Goal: Information Seeking & Learning: Learn about a topic

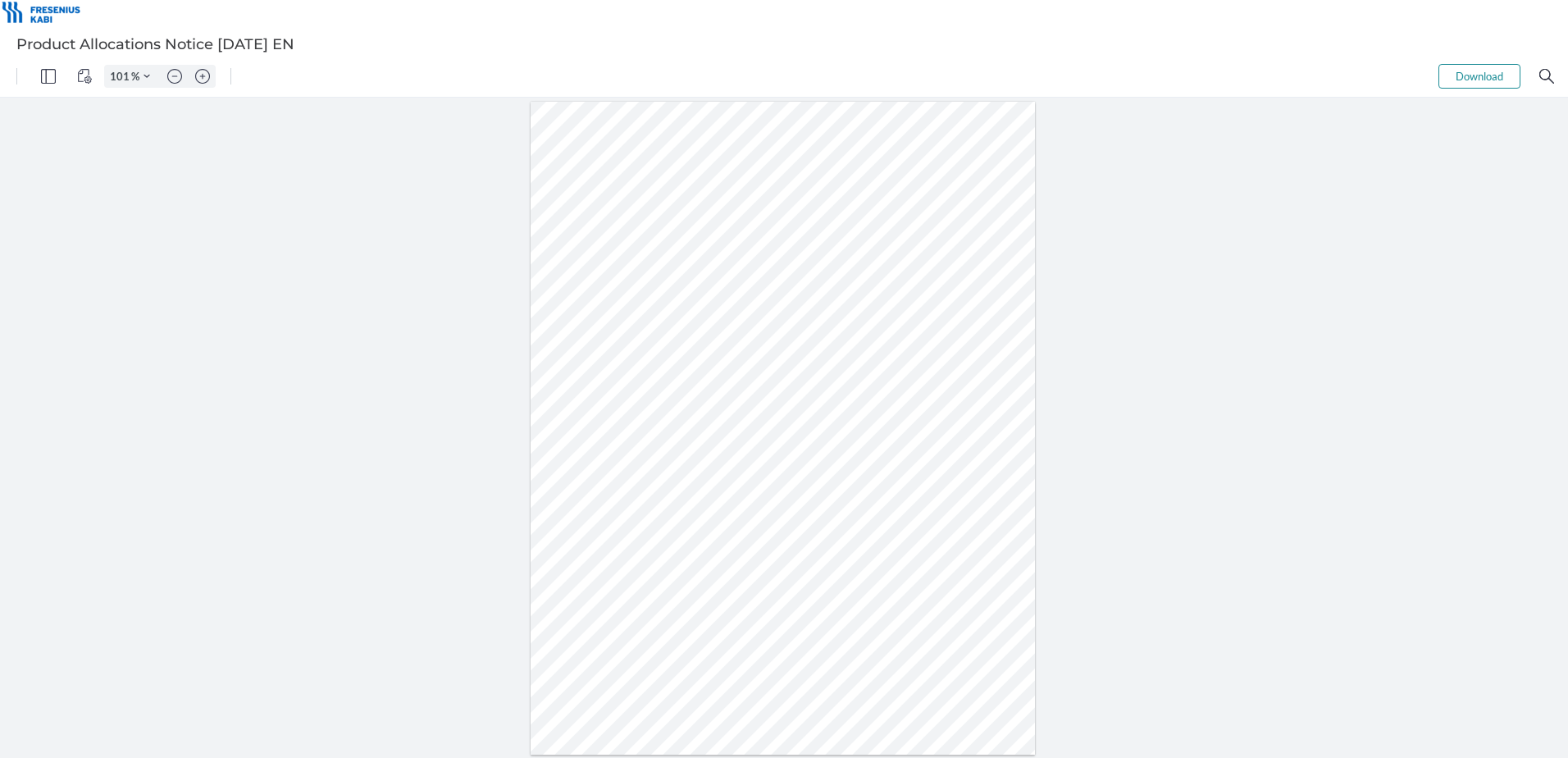
click at [189, 81] on div "101 %" at bounding box center [160, 76] width 112 height 23
click at [206, 75] on img "Zoom in" at bounding box center [202, 76] width 15 height 15
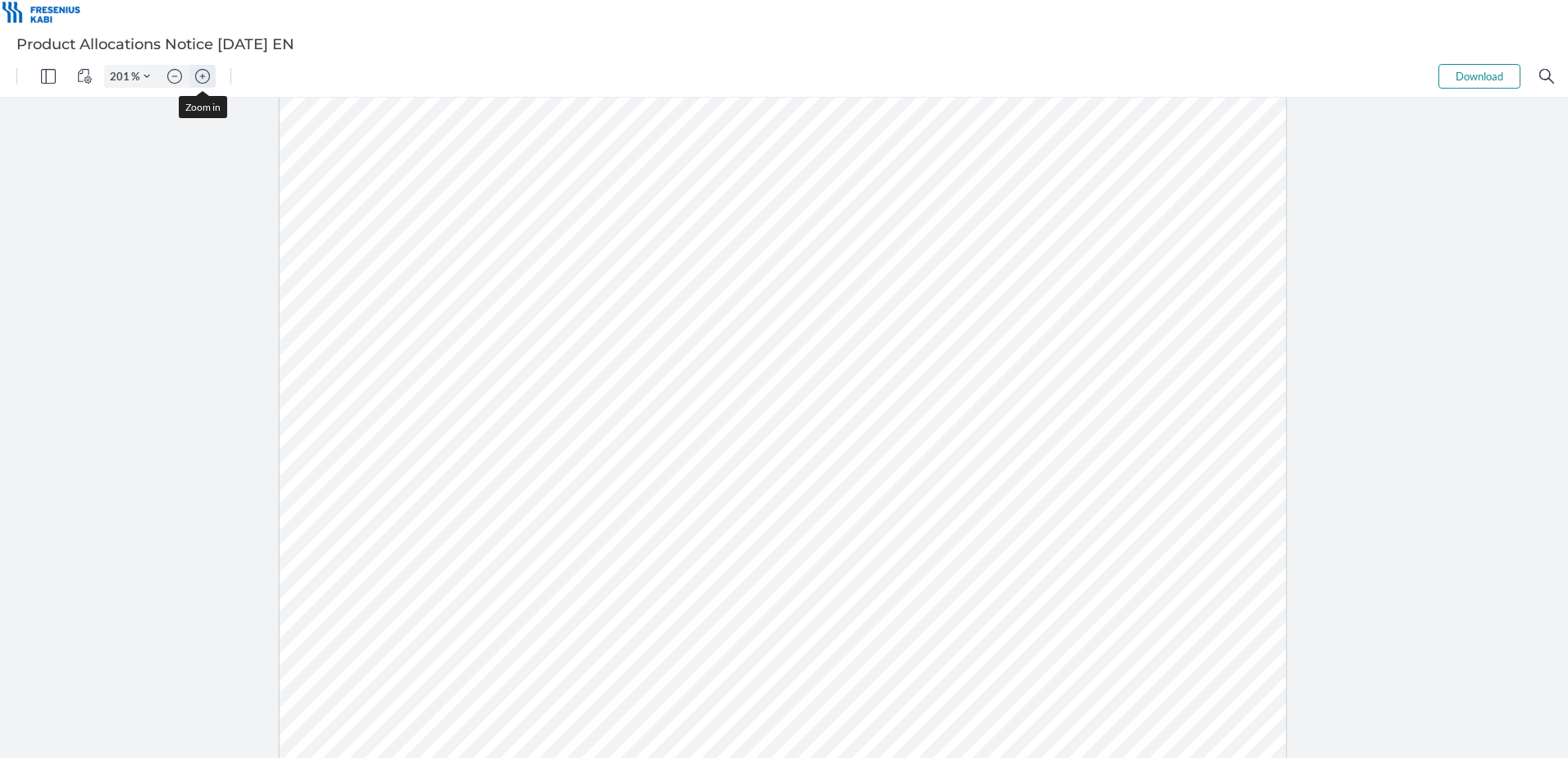
type input "251"
click at [202, 75] on img "Zoom in" at bounding box center [202, 76] width 15 height 15
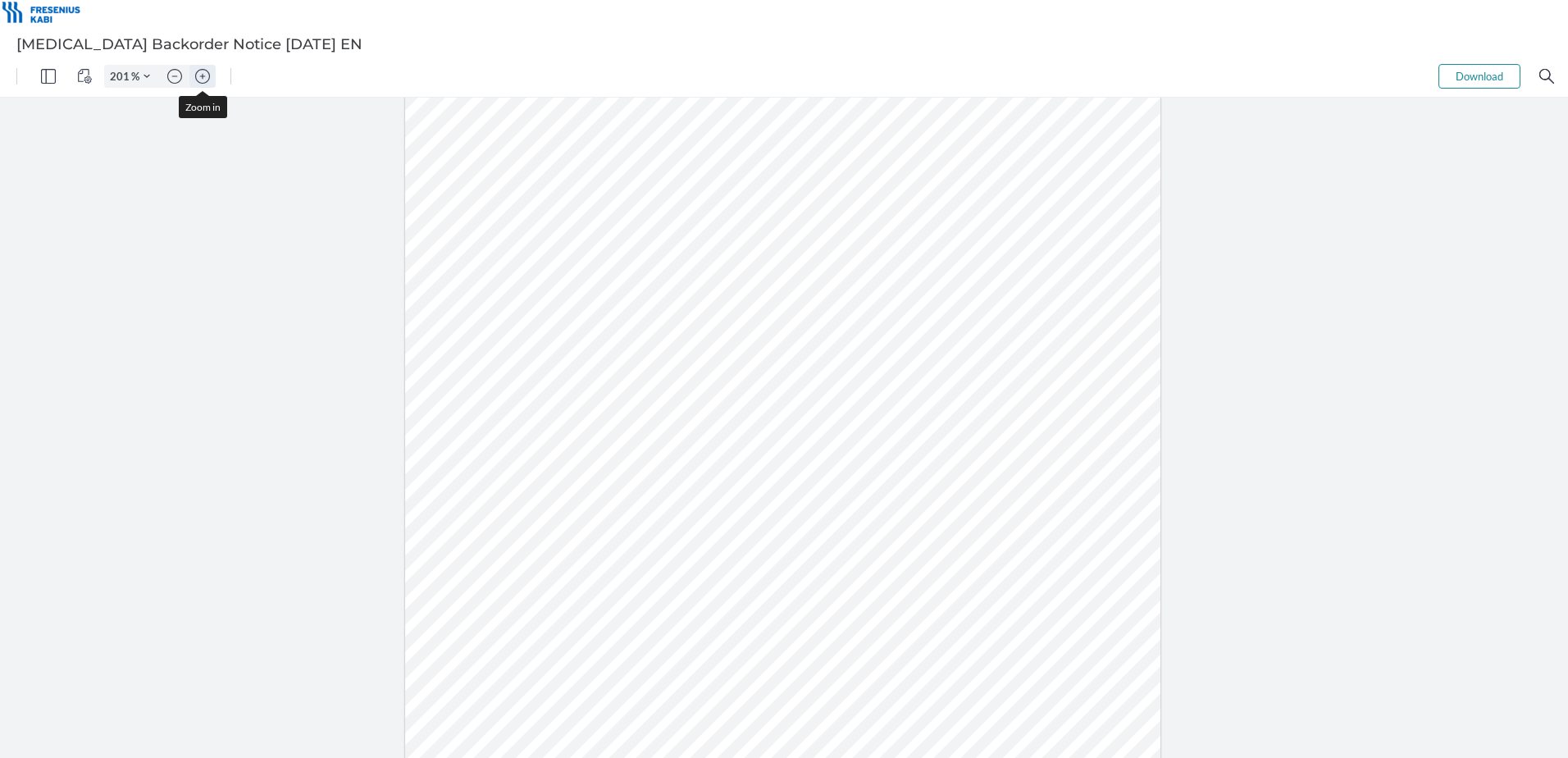
click at [202, 75] on img "Zoom in" at bounding box center [202, 76] width 15 height 15
type input "251"
